Goal: Book appointment/travel/reservation

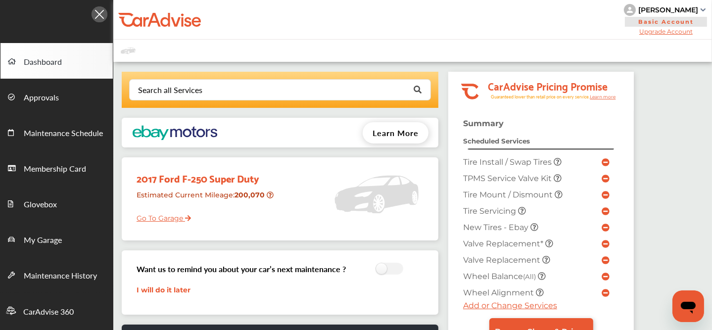
click at [180, 53] on div at bounding box center [412, 51] width 599 height 22
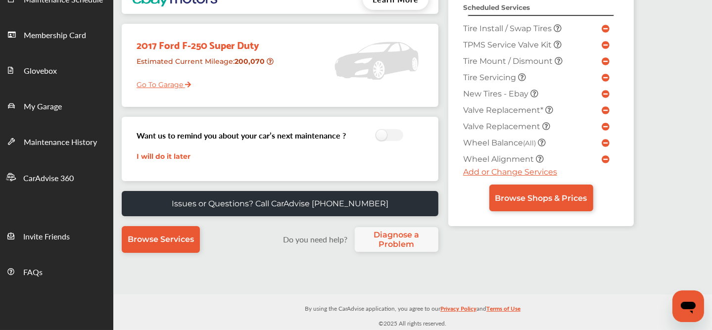
scroll to position [134, 0]
click at [526, 194] on span "Browse Shops & Prices" at bounding box center [541, 198] width 92 height 9
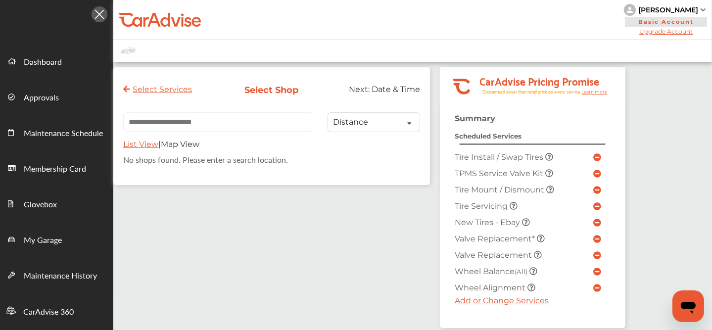
click at [259, 118] on input "text" at bounding box center [217, 121] width 189 height 19
paste input "**********"
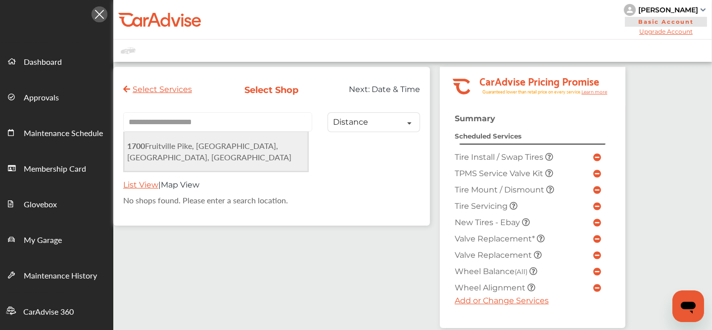
click at [200, 153] on span "[STREET_ADDRESS]" at bounding box center [209, 151] width 164 height 23
type input "**********"
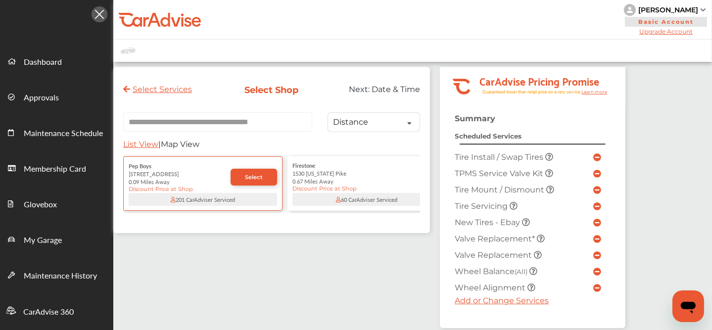
click at [277, 178] on div "Pep Boys [STREET_ADDRESS] 0.09 Miles Away Discount Price at Shop Select 201 Car…" at bounding box center [202, 183] width 159 height 54
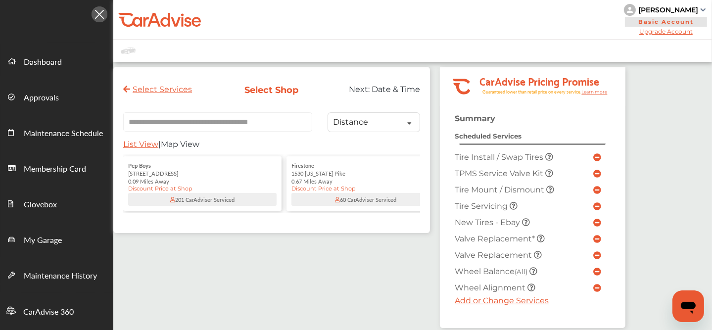
scroll to position [68, 0]
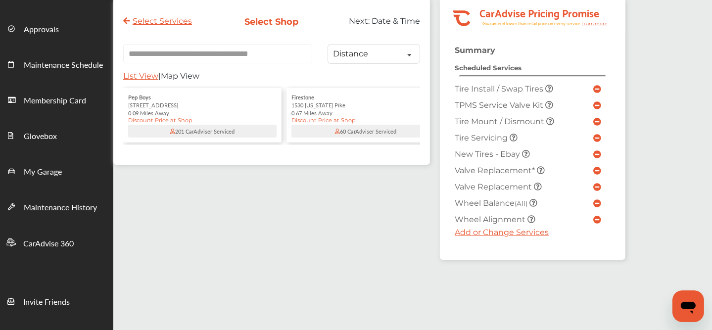
click at [193, 105] on div "[STREET_ADDRESS]" at bounding box center [202, 105] width 148 height 8
click at [253, 106] on link "Select" at bounding box center [254, 108] width 47 height 17
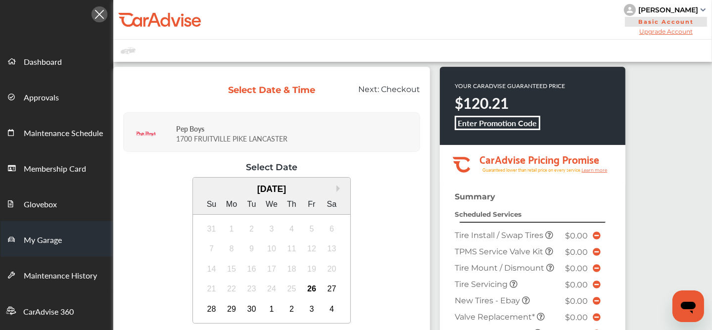
click at [38, 243] on span "My Garage" at bounding box center [43, 240] width 38 height 13
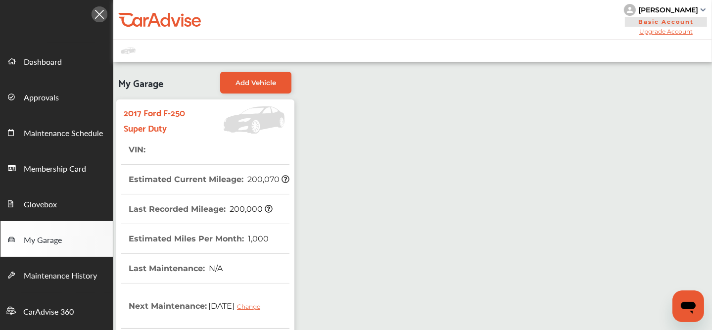
click at [58, 11] on div at bounding box center [56, 11] width 113 height 23
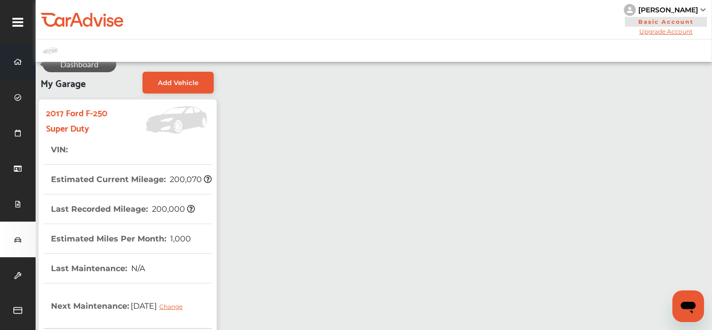
click at [23, 57] on span at bounding box center [18, 61] width 16 height 16
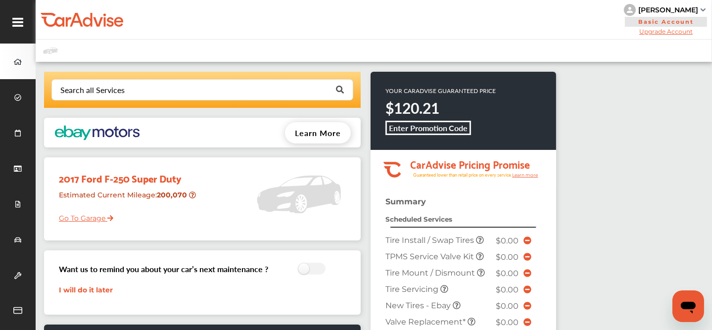
click at [656, 7] on div "[PERSON_NAME]" at bounding box center [669, 9] width 60 height 9
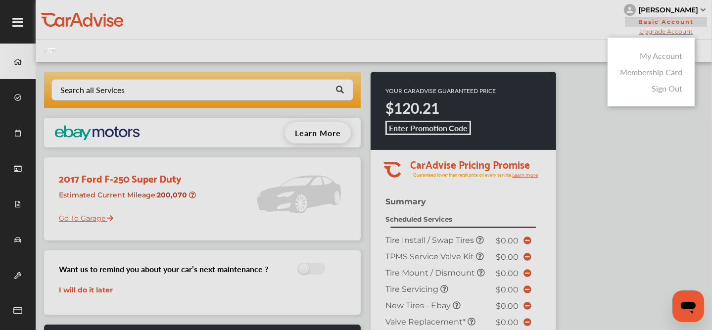
click at [664, 58] on link "My Account" at bounding box center [661, 55] width 43 height 11
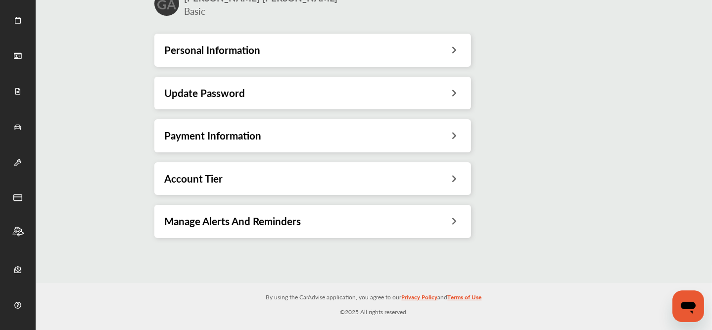
scroll to position [113, 0]
click at [212, 139] on h3 "Payment Information" at bounding box center [212, 135] width 97 height 13
